Goal: Find specific page/section: Find specific page/section

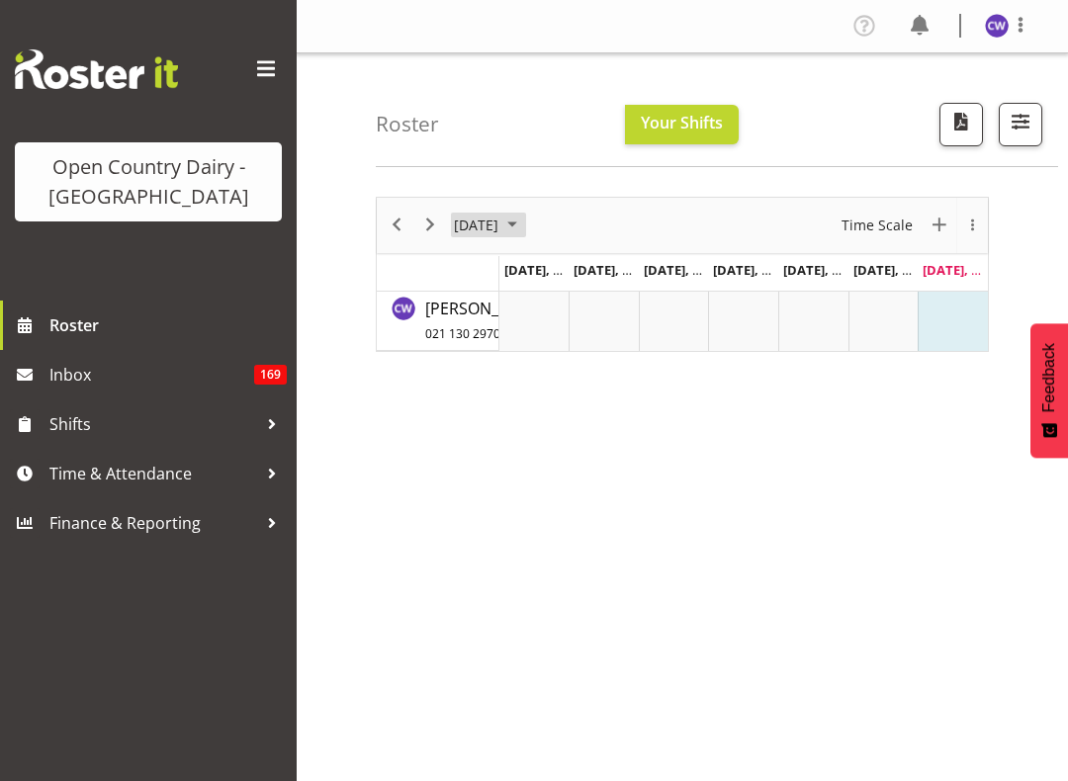
click at [524, 234] on span "August 2025" at bounding box center [512, 225] width 24 height 25
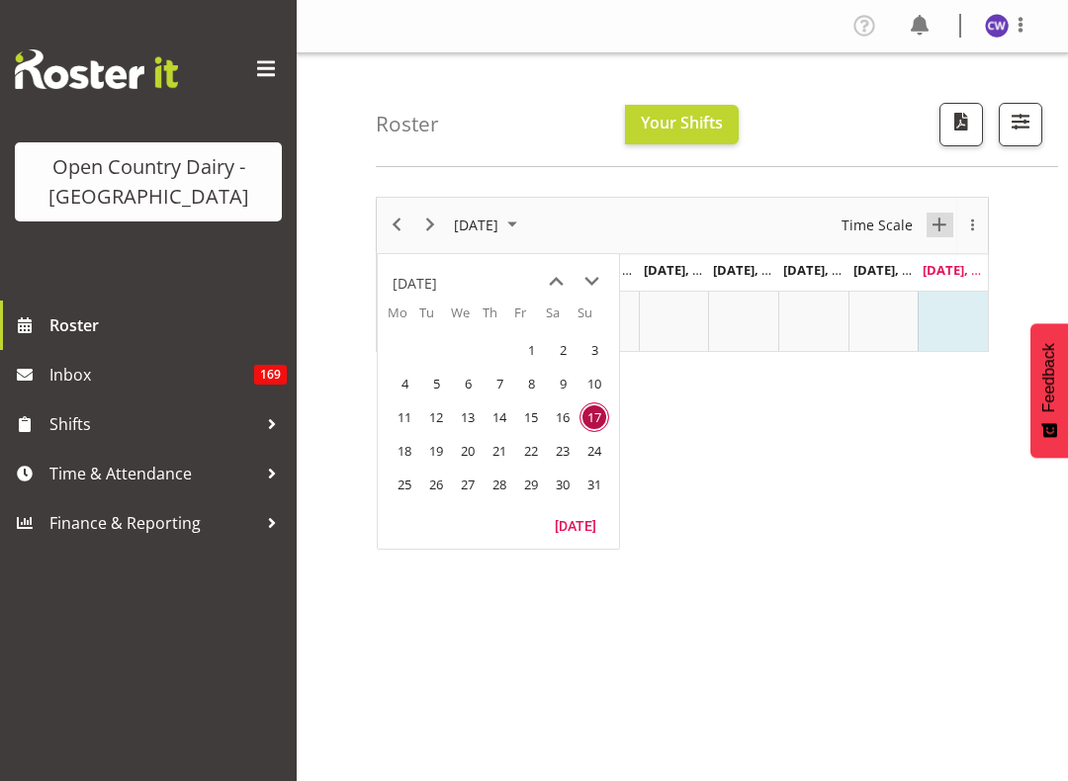
click at [942, 235] on span "New Event" at bounding box center [940, 225] width 24 height 25
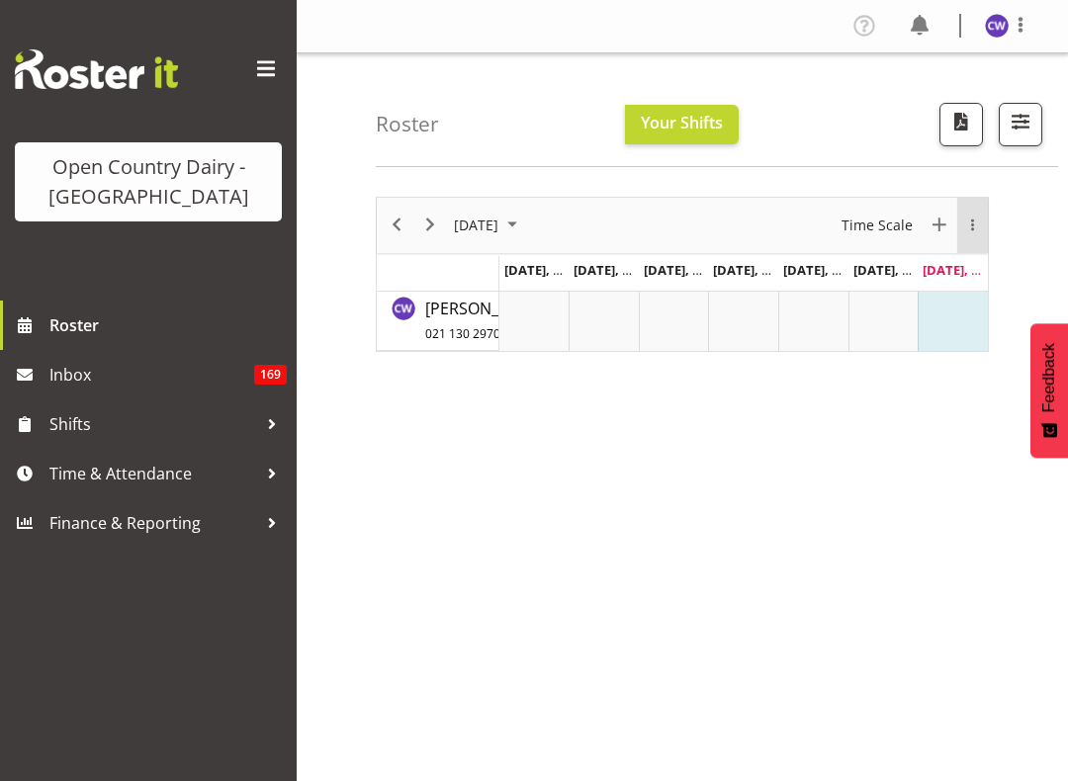
click at [976, 221] on div "overflow" at bounding box center [972, 225] width 31 height 13
click at [544, 325] on td "Timeline Week of August 17, 2025" at bounding box center [534, 321] width 70 height 59
click at [769, 408] on div "August 2025 New Event Today Time Scale Day Week Fortnight Month calendar Month …" at bounding box center [722, 577] width 692 height 791
click at [972, 229] on div "overflow" at bounding box center [972, 225] width 31 height 13
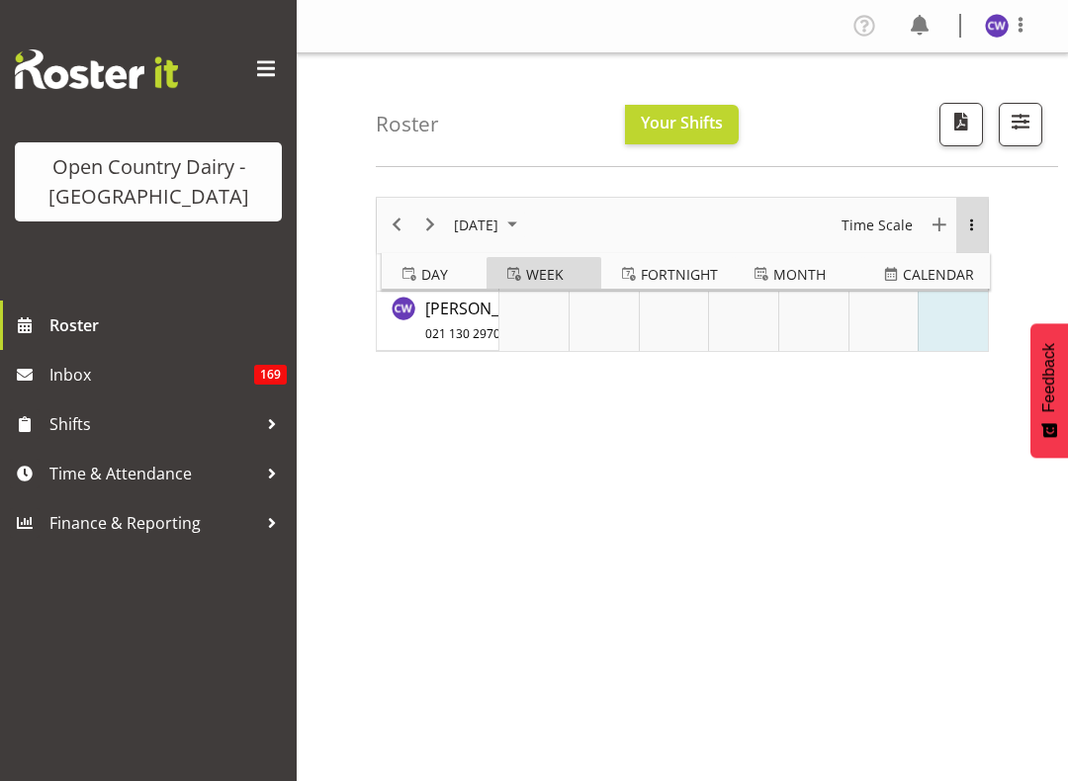
click at [545, 272] on span "Week" at bounding box center [545, 274] width 38 height 25
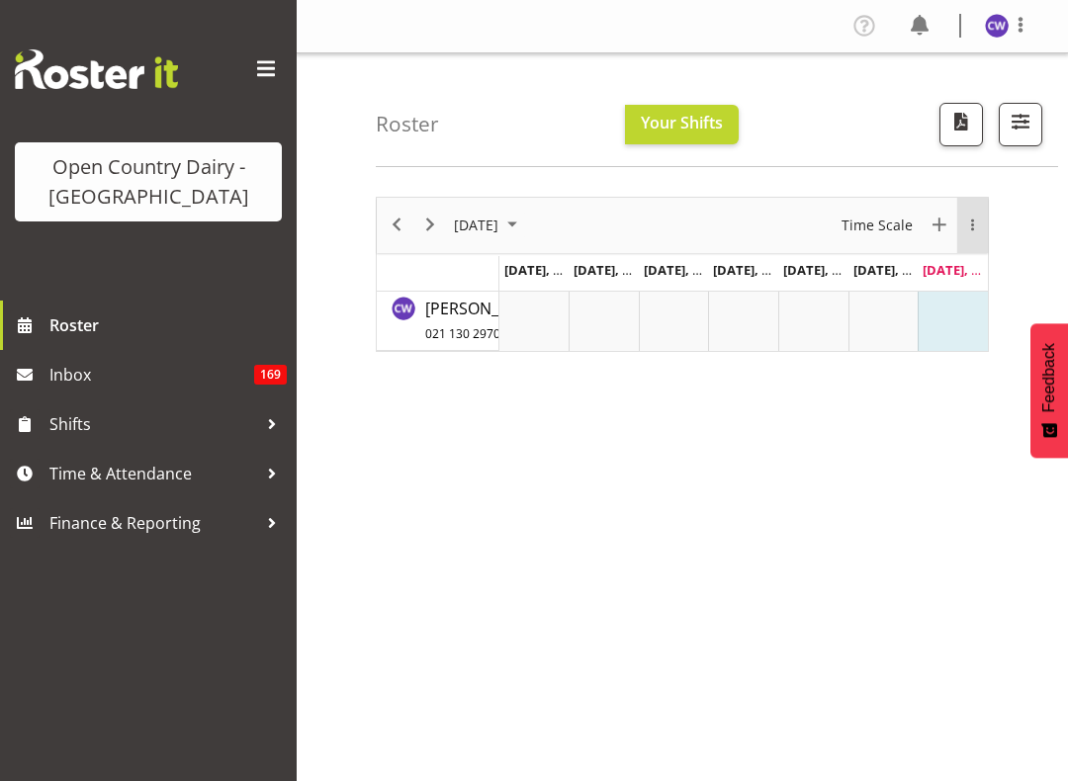
click at [977, 230] on div "overflow" at bounding box center [972, 225] width 31 height 13
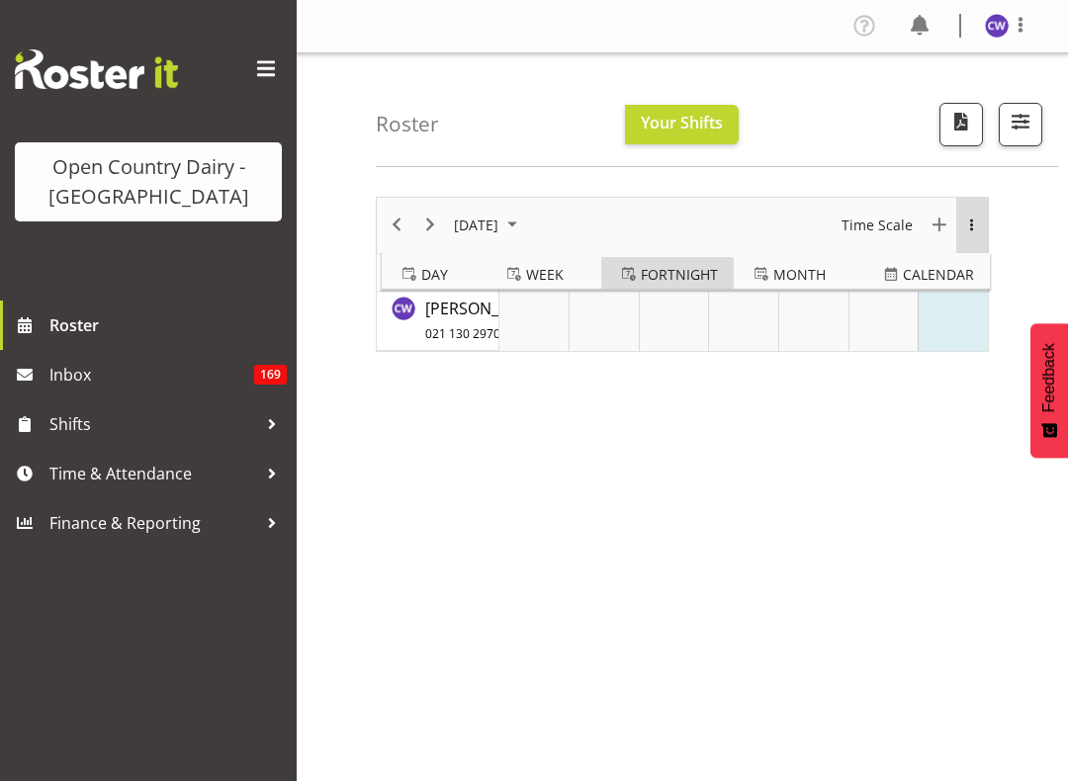
click at [678, 271] on span "Fortnight" at bounding box center [679, 274] width 77 height 25
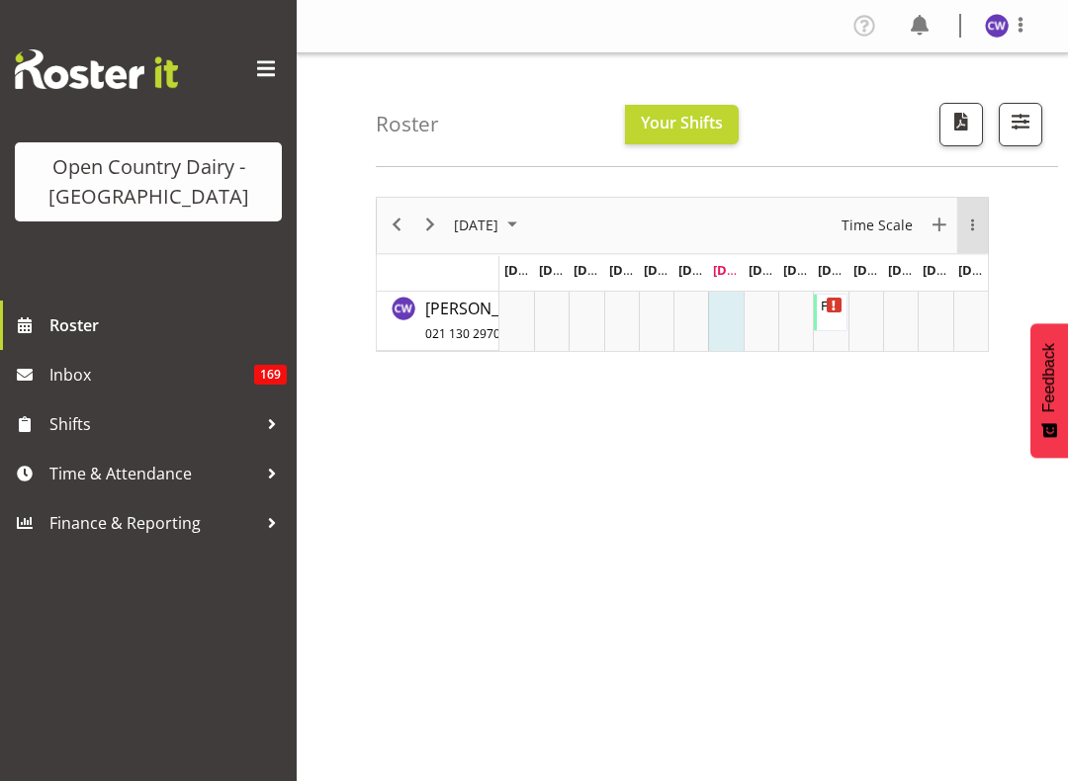
click at [981, 225] on div "overflow" at bounding box center [972, 225] width 31 height 13
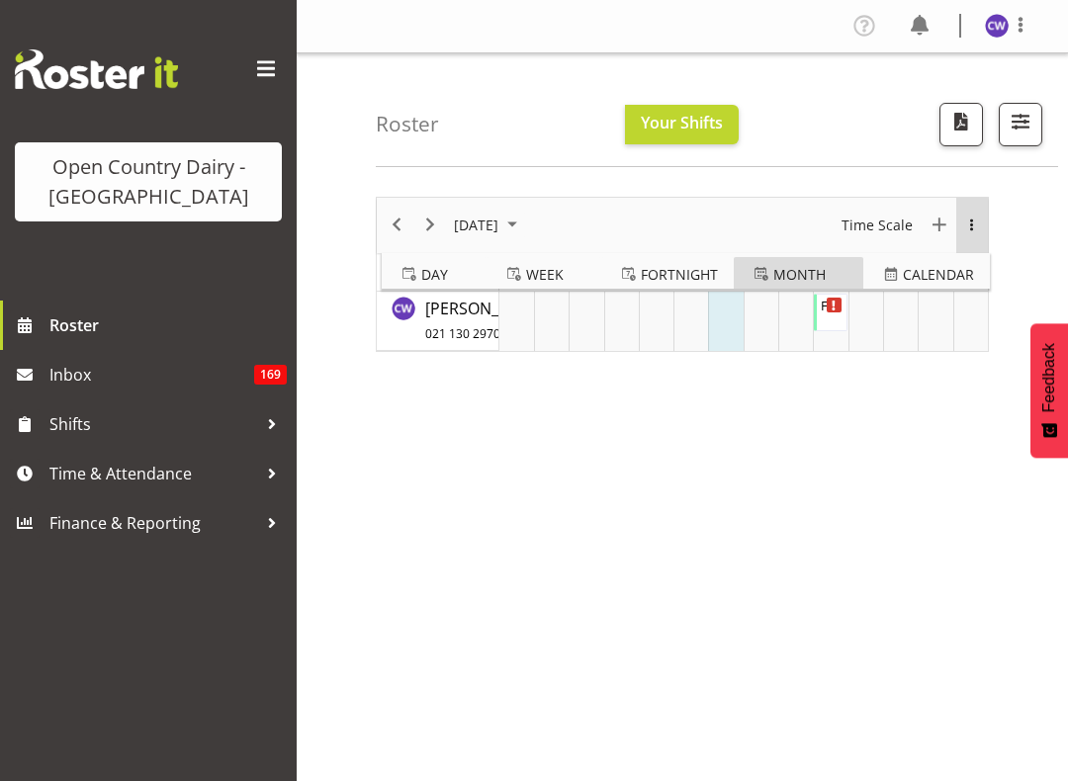
click at [825, 271] on button "Month" at bounding box center [799, 275] width 130 height 36
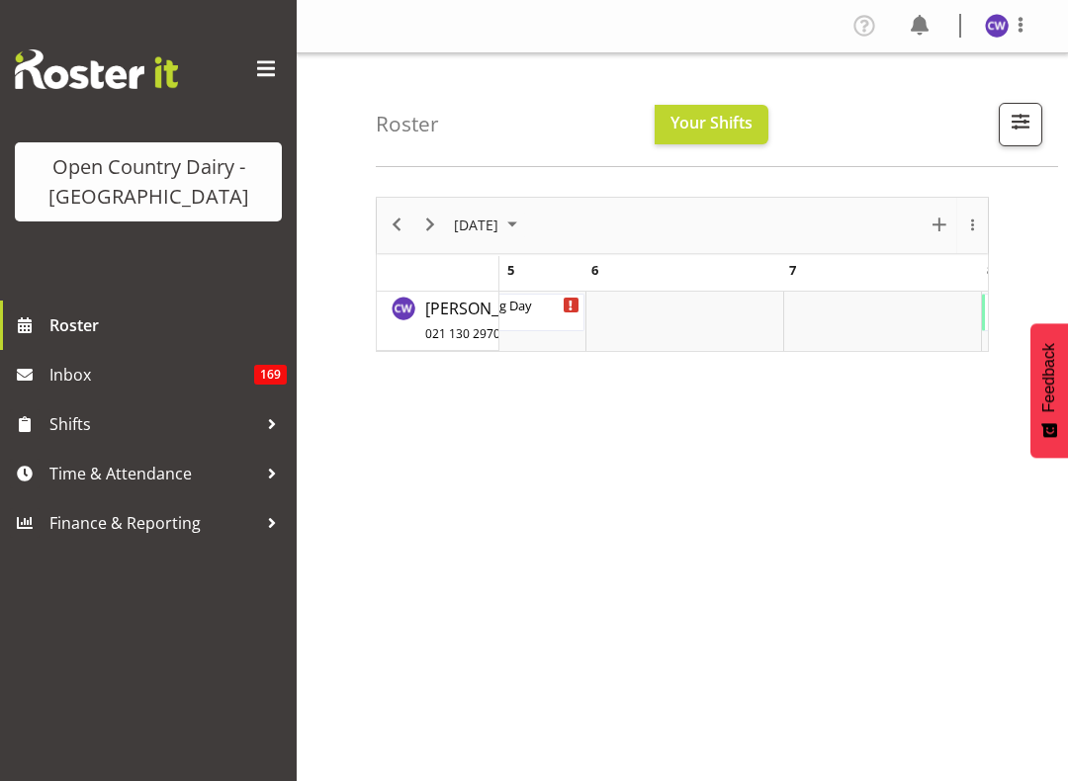
scroll to position [0, 909]
click at [68, 328] on span "Roster" at bounding box center [167, 325] width 237 height 30
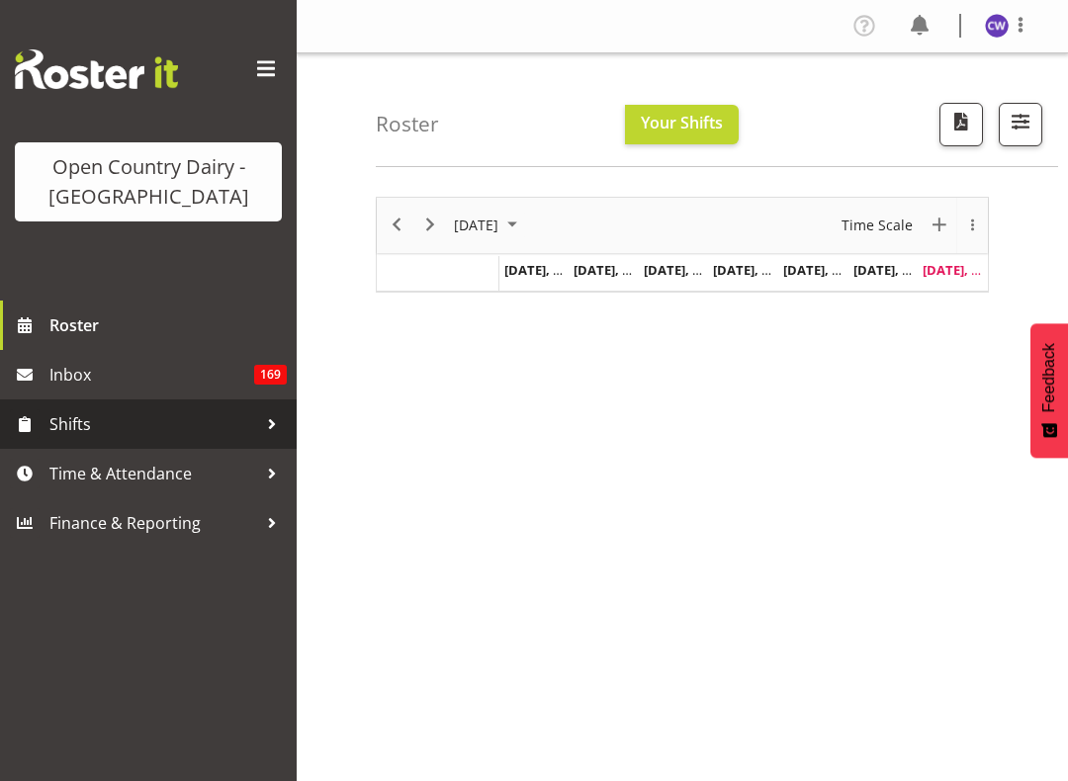
click at [69, 437] on span "Shifts" at bounding box center [153, 424] width 208 height 30
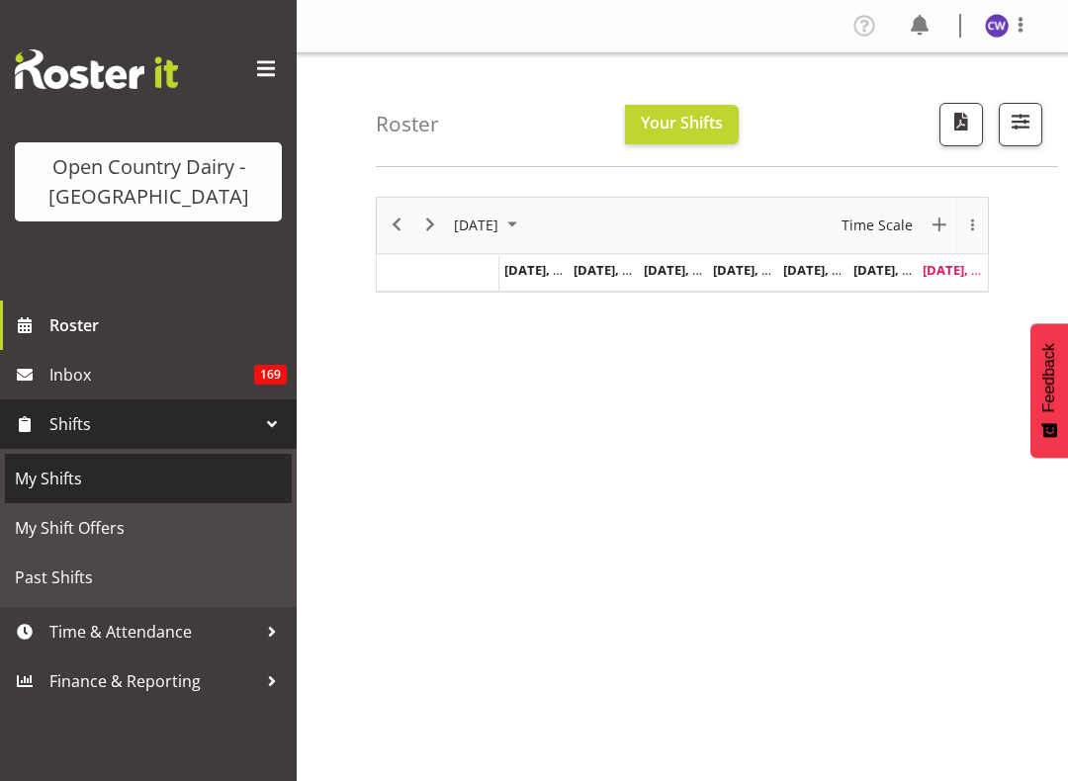
click at [40, 476] on span "My Shifts" at bounding box center [148, 479] width 267 height 30
